Goal: Information Seeking & Learning: Learn about a topic

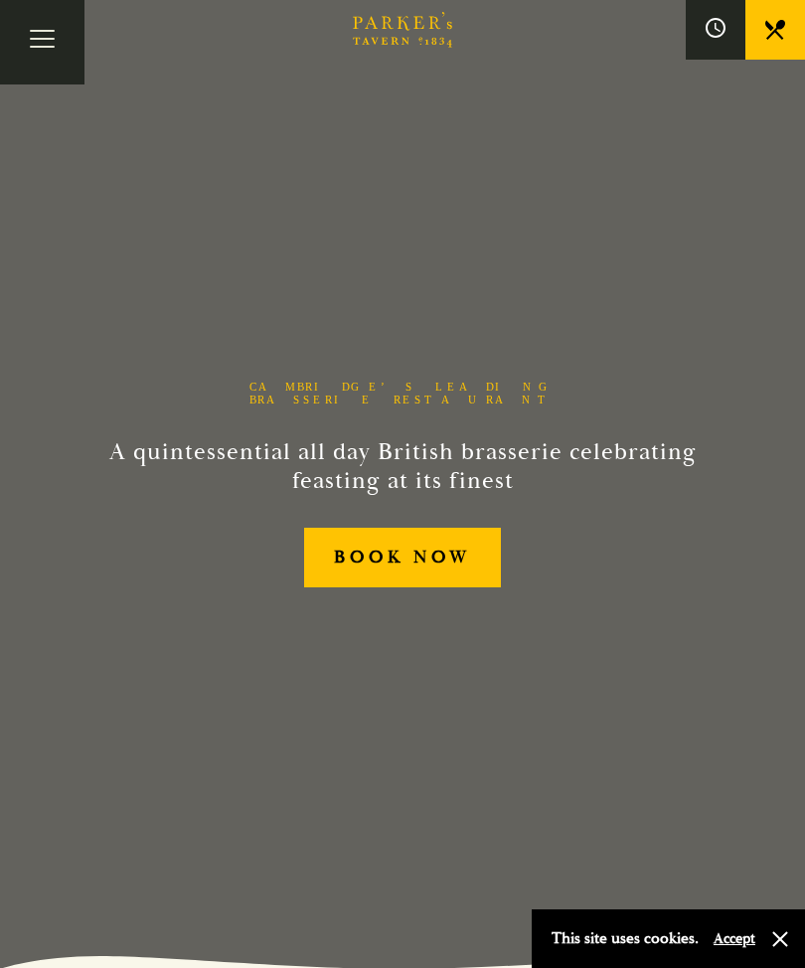
click at [46, 40] on button "Toggle navigation" at bounding box center [42, 42] width 84 height 84
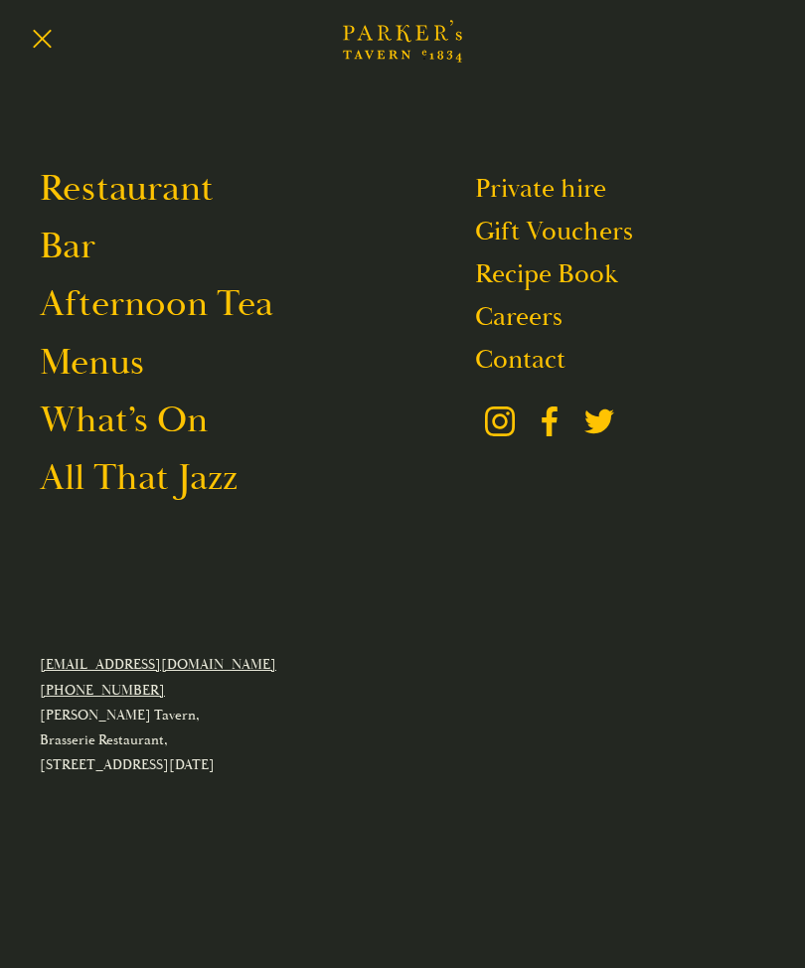
click at [111, 371] on link "Menus" at bounding box center [92, 362] width 104 height 47
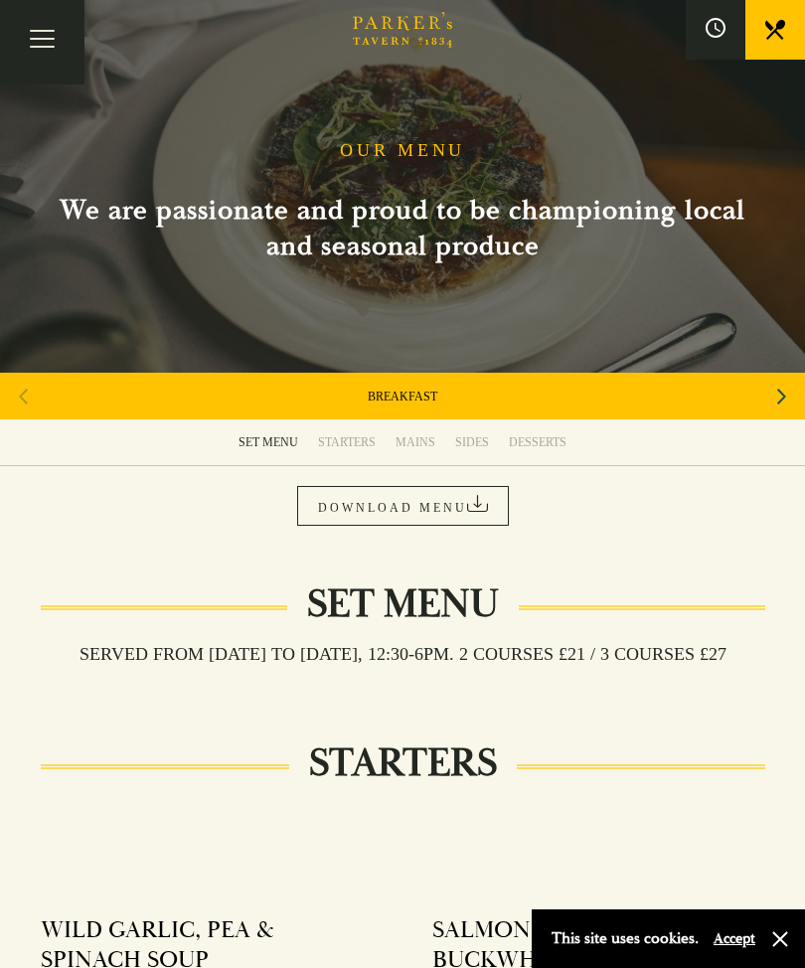
click at [366, 502] on link "DOWNLOAD MENU" at bounding box center [403, 506] width 212 height 40
click at [343, 429] on link "STARTERS" at bounding box center [346, 442] width 77 height 46
click at [347, 435] on div "STARTERS" at bounding box center [347, 442] width 58 height 16
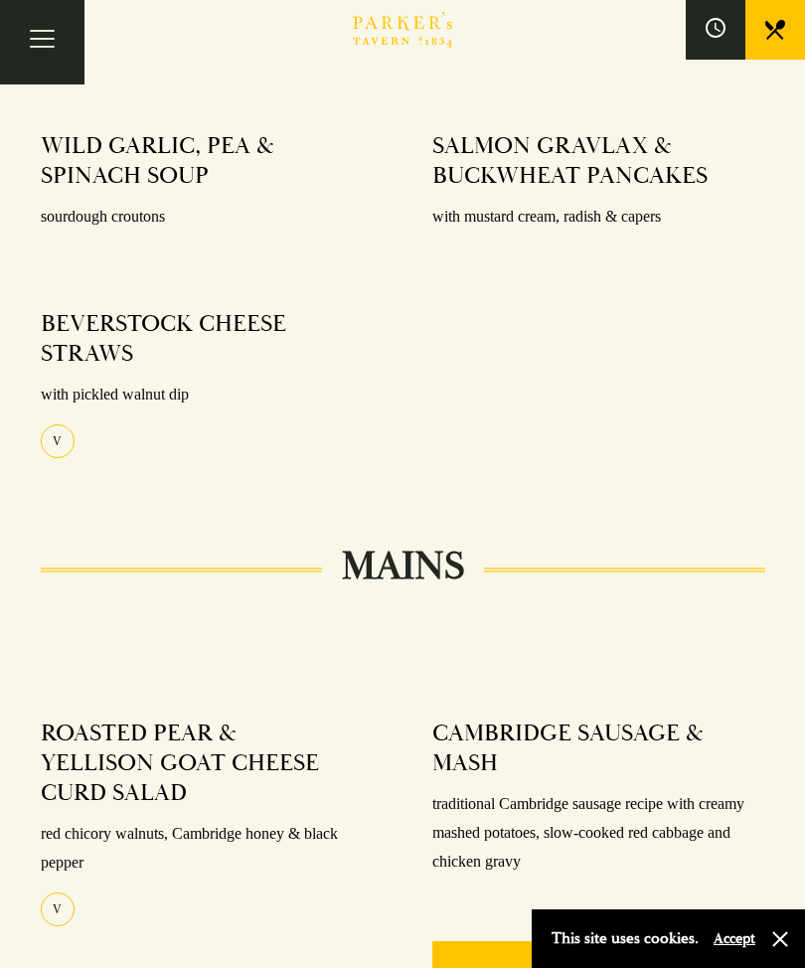
click at [566, 245] on div at bounding box center [598, 238] width 333 height 15
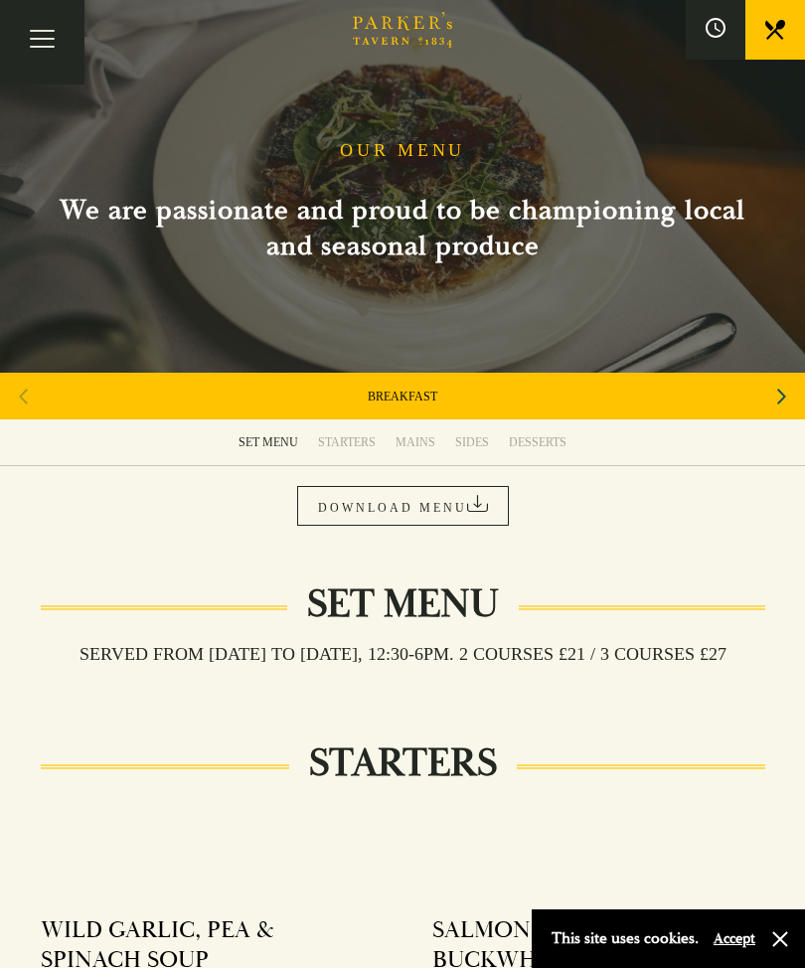
click at [768, 392] on div "Next slide" at bounding box center [781, 397] width 27 height 44
click at [768, 396] on div "Next slide" at bounding box center [781, 397] width 27 height 44
click at [768, 404] on div "Next slide" at bounding box center [781, 397] width 27 height 44
click at [761, 404] on div "WINE LIST" at bounding box center [402, 396] width 805 height 47
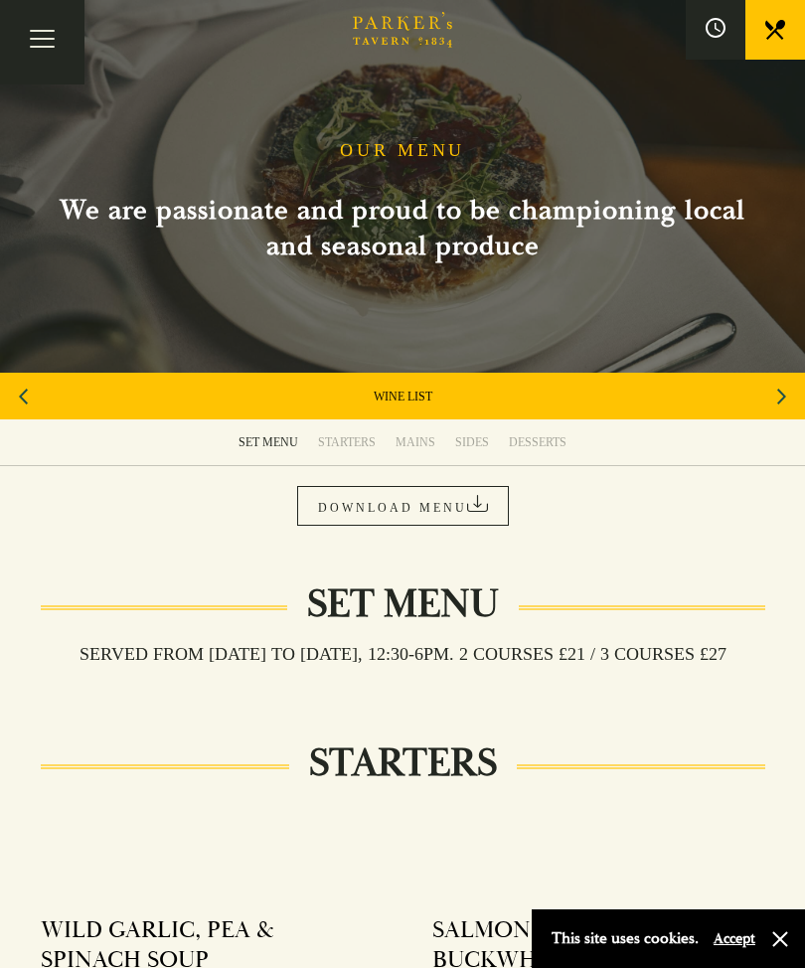
click at [779, 384] on icon "Next slide" at bounding box center [781, 397] width 9 height 44
click at [385, 402] on link "A LA CARTE" at bounding box center [403, 396] width 67 height 16
click at [368, 389] on link "[DATE] ROAST" at bounding box center [402, 396] width 81 height 16
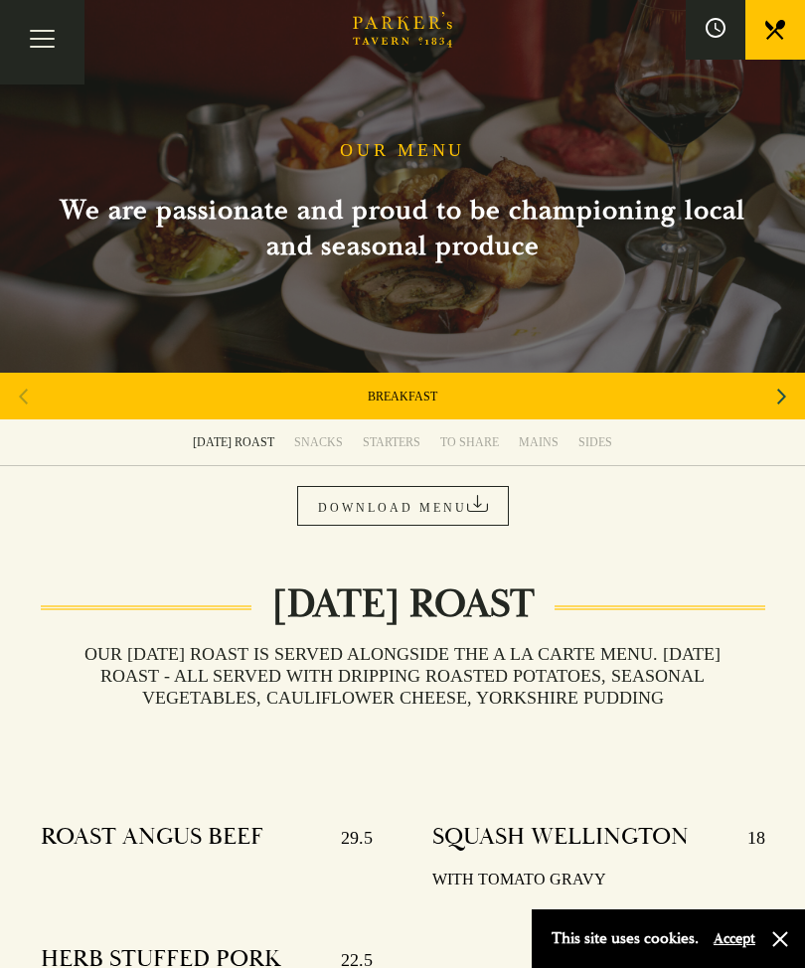
click at [340, 500] on link "DOWNLOAD MENU" at bounding box center [403, 506] width 212 height 40
click at [385, 389] on link "BREAKFAST" at bounding box center [403, 396] width 70 height 16
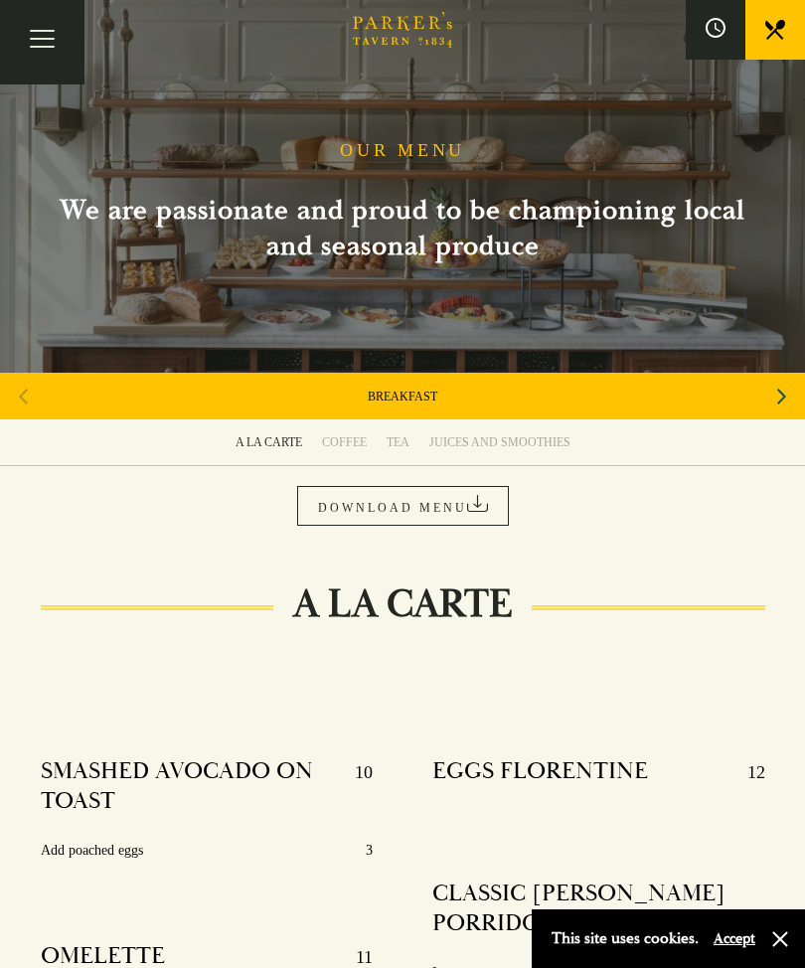
click at [349, 492] on link "DOWNLOAD MENU" at bounding box center [403, 506] width 212 height 40
click at [385, 395] on link "AFTERNOON TEA" at bounding box center [402, 396] width 99 height 16
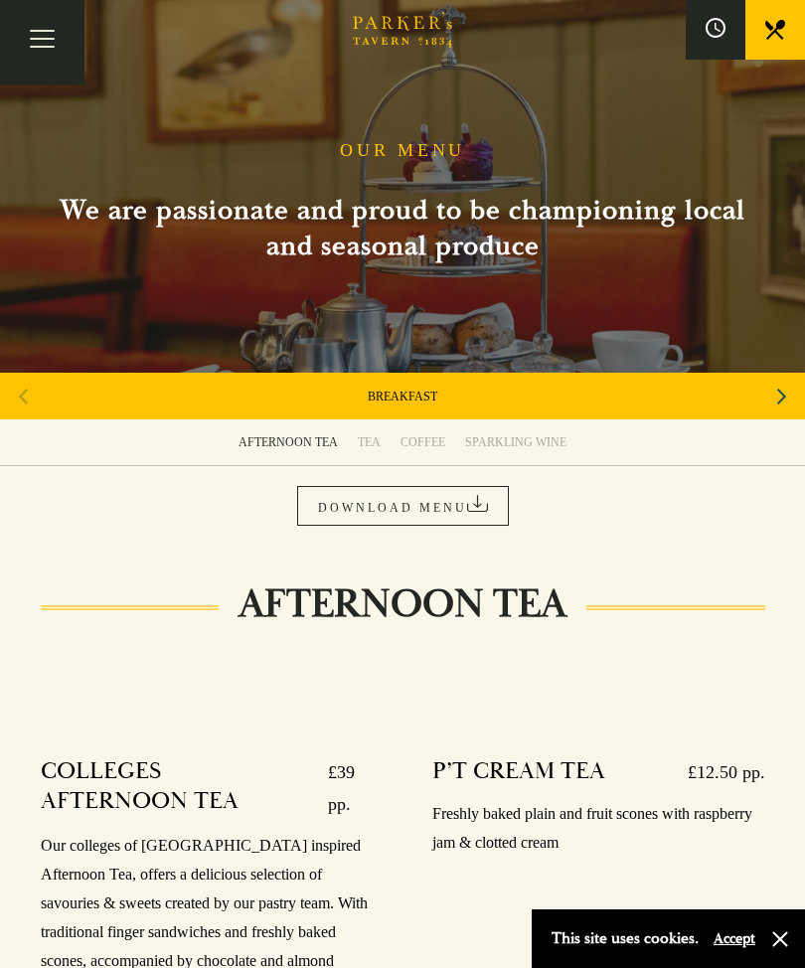
click at [342, 499] on link "DOWNLOAD MENU" at bounding box center [403, 506] width 212 height 40
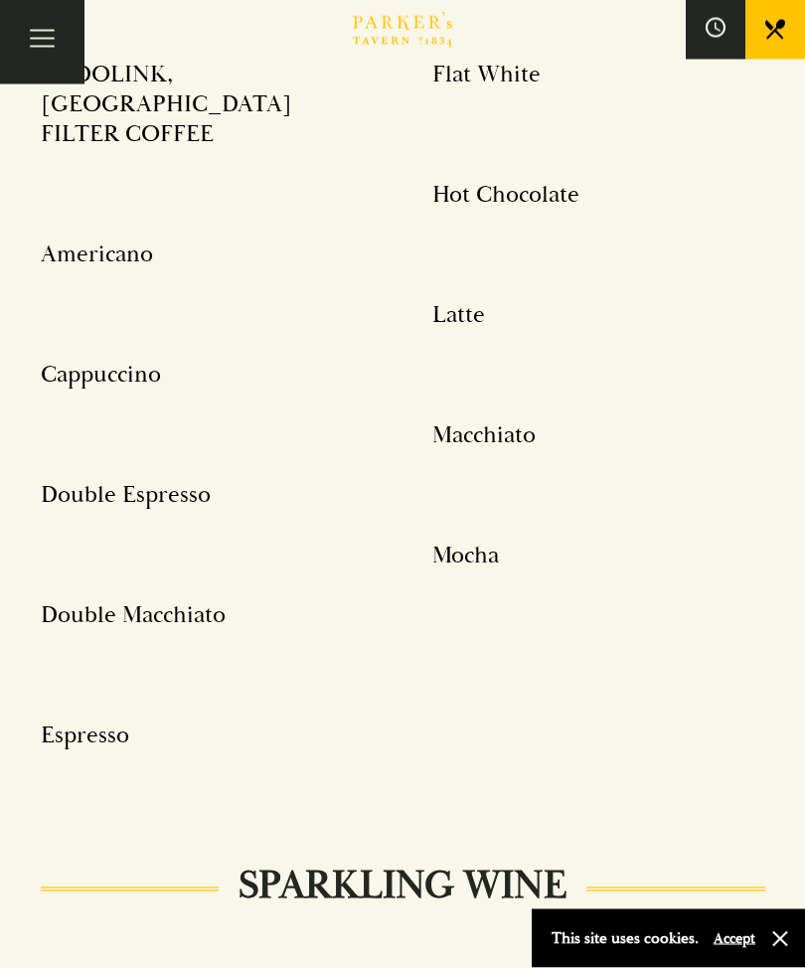
scroll to position [3266, 0]
